Goal: Task Accomplishment & Management: Use online tool/utility

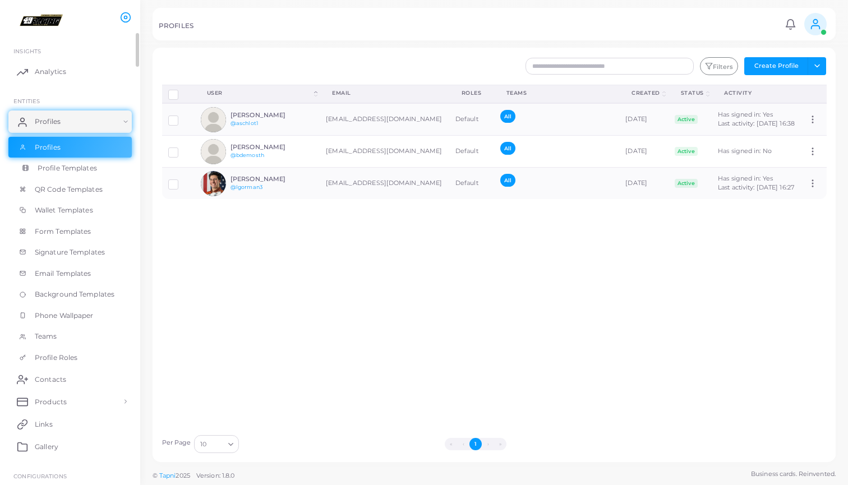
click at [99, 164] on link "Profile Templates" at bounding box center [69, 168] width 123 height 21
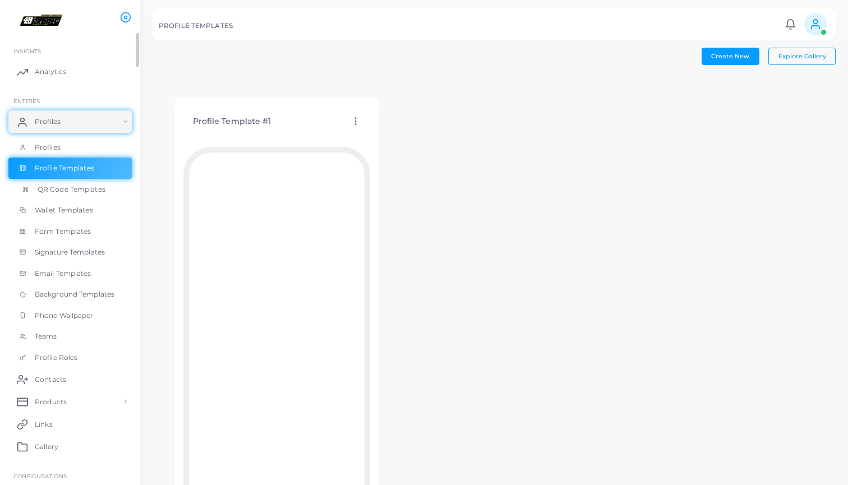
click at [94, 185] on span "QR Code Templates" at bounding box center [72, 190] width 68 height 10
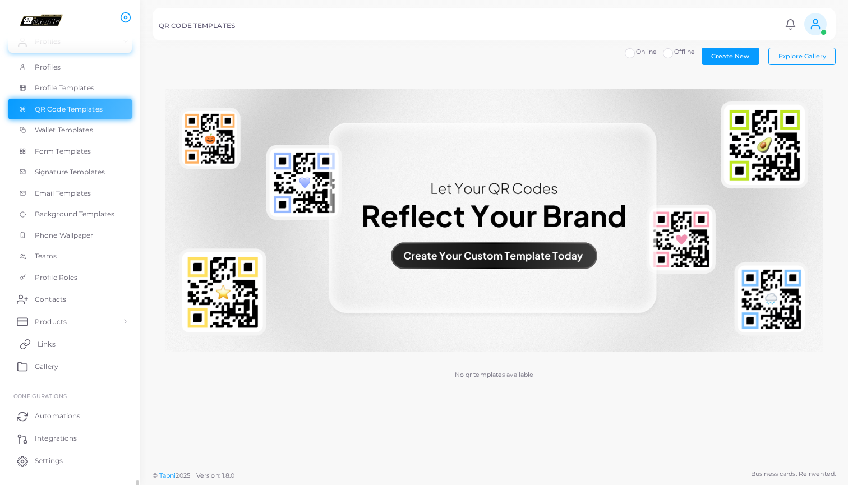
scroll to position [103, 0]
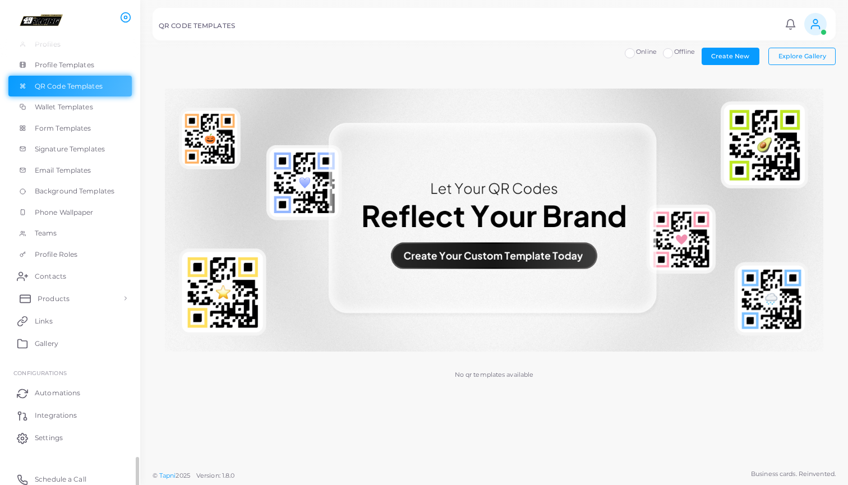
click at [68, 287] on link "Products" at bounding box center [69, 298] width 123 height 22
click at [68, 319] on span "Products" at bounding box center [54, 324] width 32 height 10
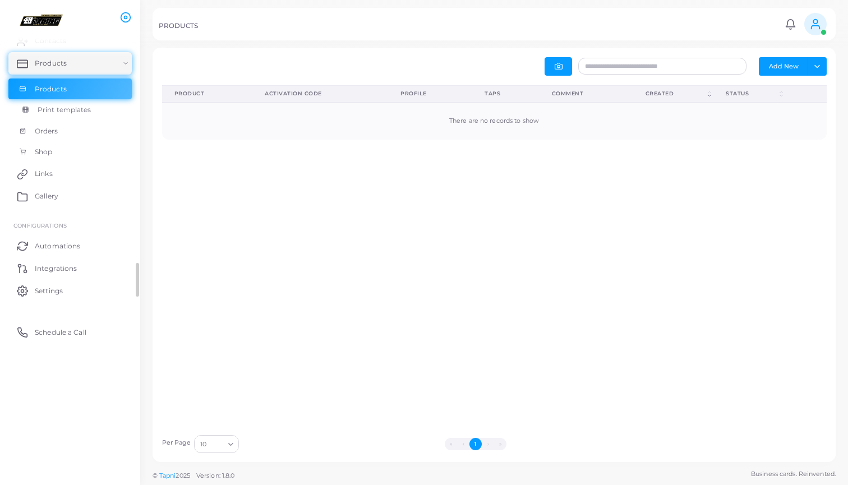
click at [103, 113] on link "Print templates" at bounding box center [69, 109] width 123 height 21
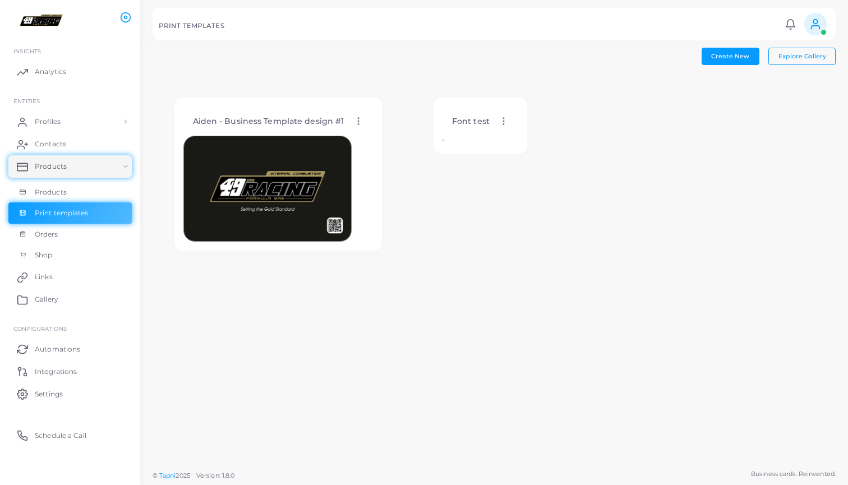
click at [285, 105] on div "Aiden - Business Template design #1 Edit Template Assign template Duplicate Tem…" at bounding box center [278, 174] width 208 height 153
click at [350, 121] on div "Aiden - Business Template design #1 Edit Template Assign template Duplicate Tem…" at bounding box center [277, 121] width 189 height 29
click at [355, 121] on icon at bounding box center [358, 121] width 10 height 10
click at [369, 132] on icon at bounding box center [369, 134] width 7 height 7
